Goal: Information Seeking & Learning: Learn about a topic

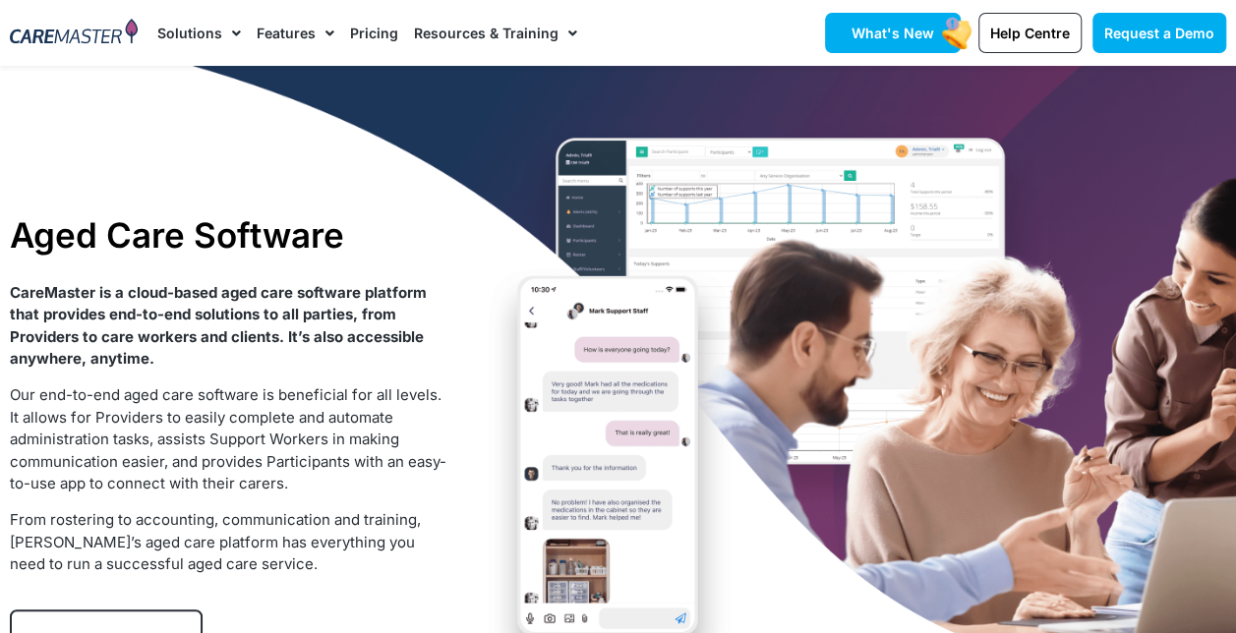
click at [904, 19] on link "What's New" at bounding box center [893, 33] width 136 height 40
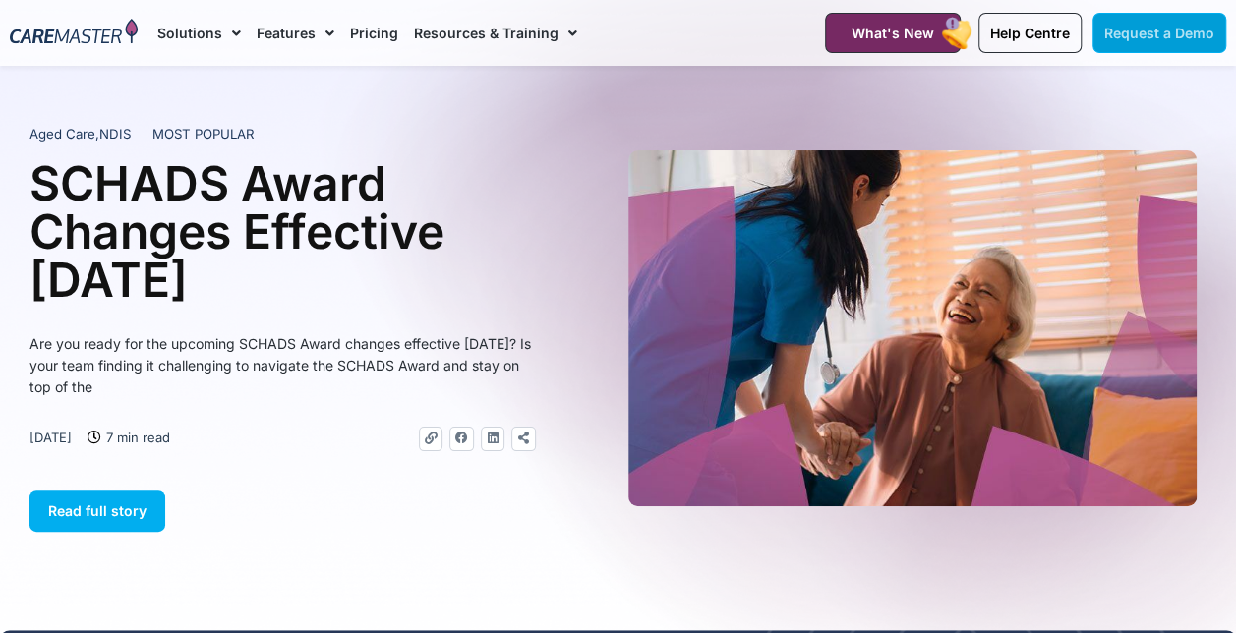
click at [1148, 29] on span "Request a Demo" at bounding box center [1159, 33] width 110 height 17
